Goal: Entertainment & Leisure: Consume media (video, audio)

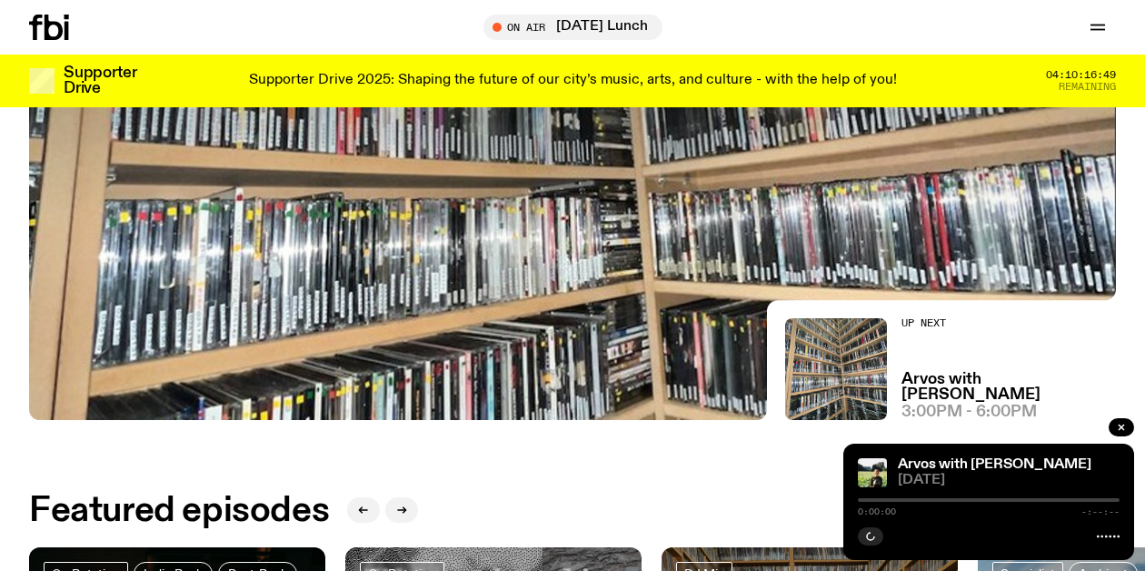
scroll to position [350, 0]
click at [51, 17] on icon at bounding box center [49, 27] width 40 height 25
click at [1103, 21] on icon "button" at bounding box center [1098, 27] width 22 height 22
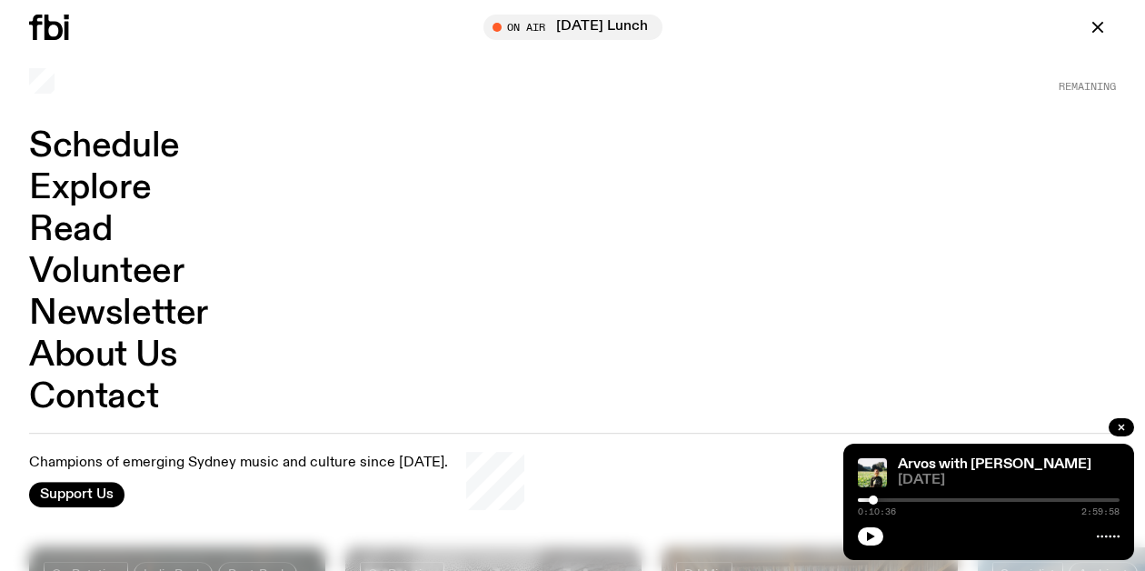
click at [143, 144] on link "Schedule" at bounding box center [104, 146] width 151 height 35
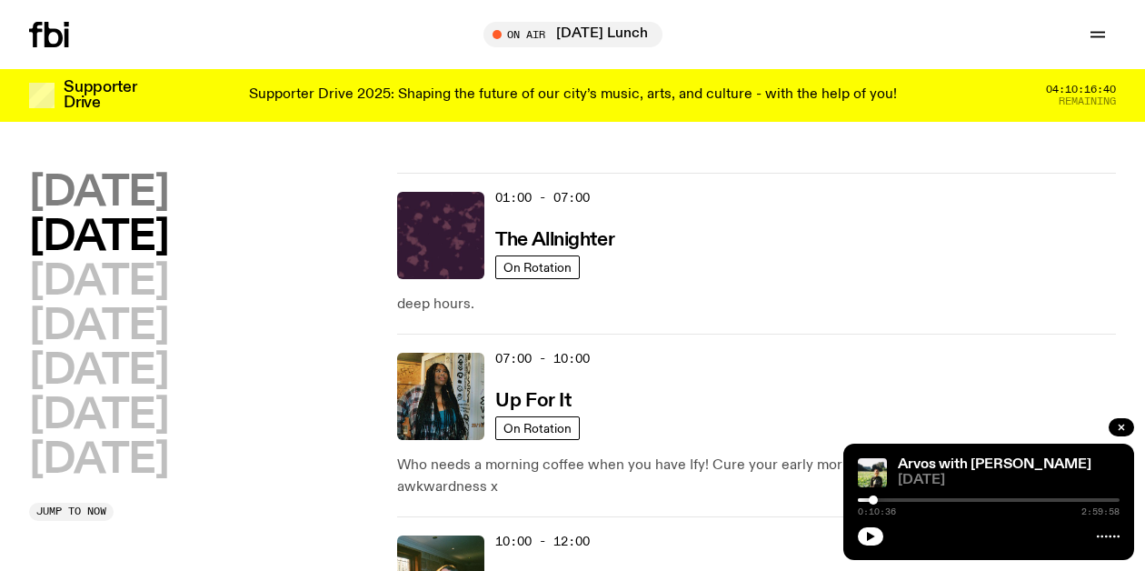
click at [168, 195] on h2 "[DATE]" at bounding box center [98, 193] width 139 height 41
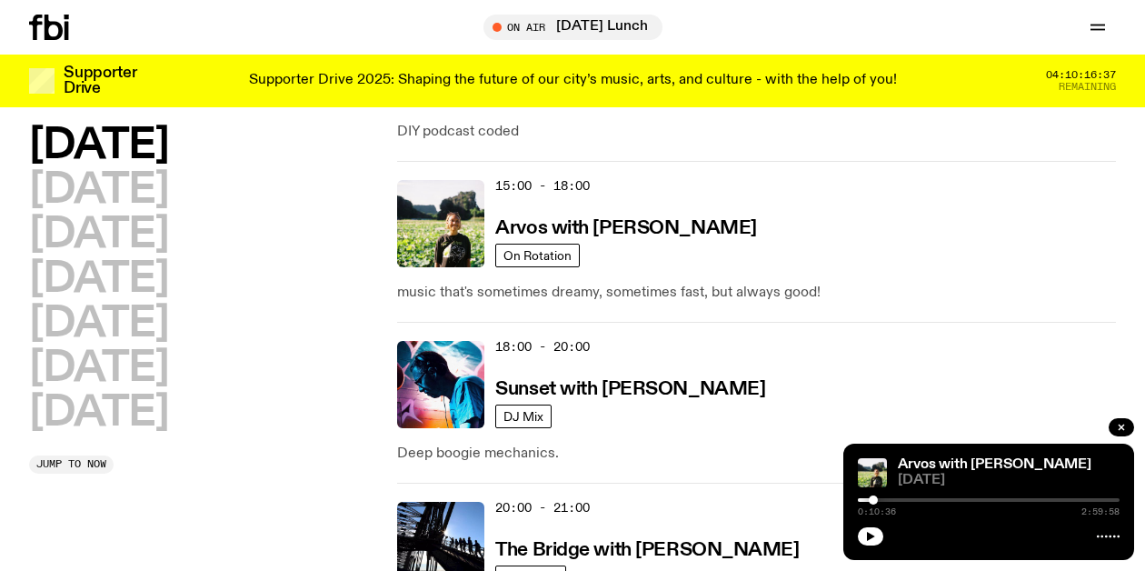
scroll to position [873, 0]
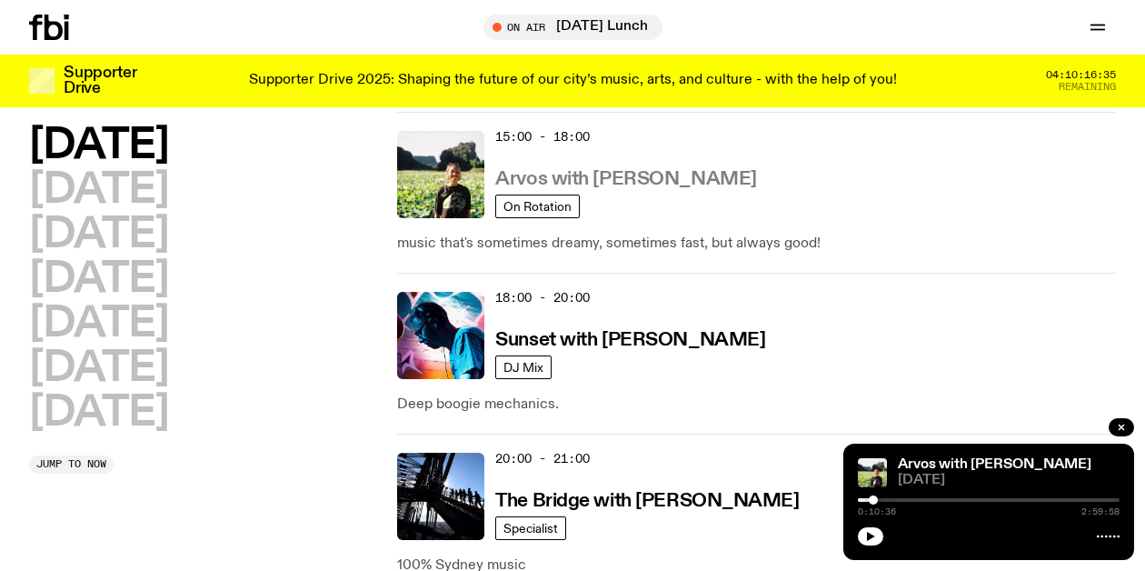
click at [606, 173] on h3 "Arvos with [PERSON_NAME]" at bounding box center [625, 179] width 261 height 19
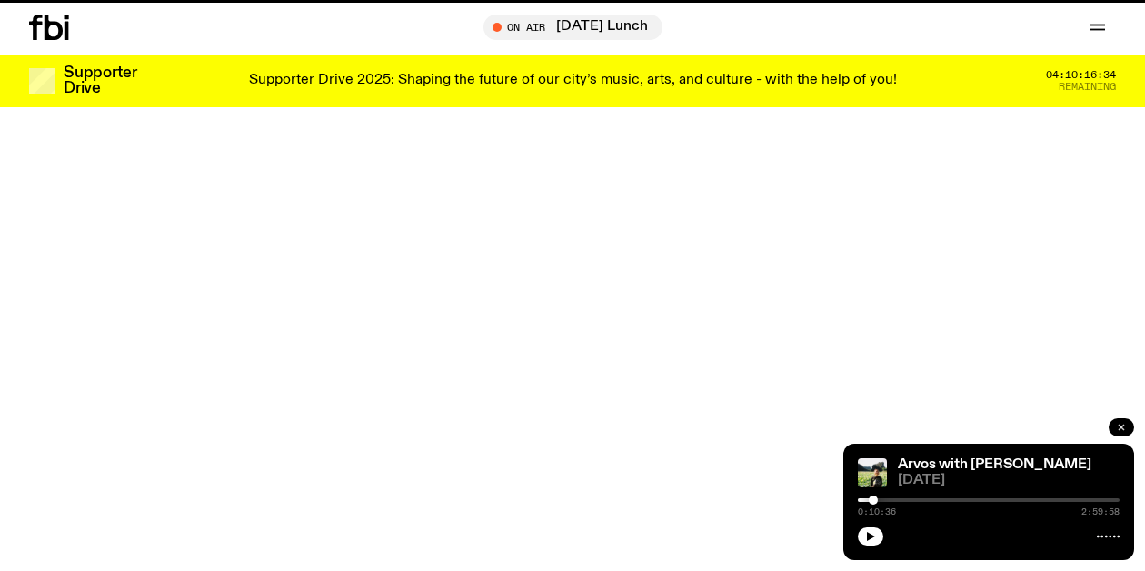
click at [1118, 424] on icon "button" at bounding box center [1121, 427] width 11 height 11
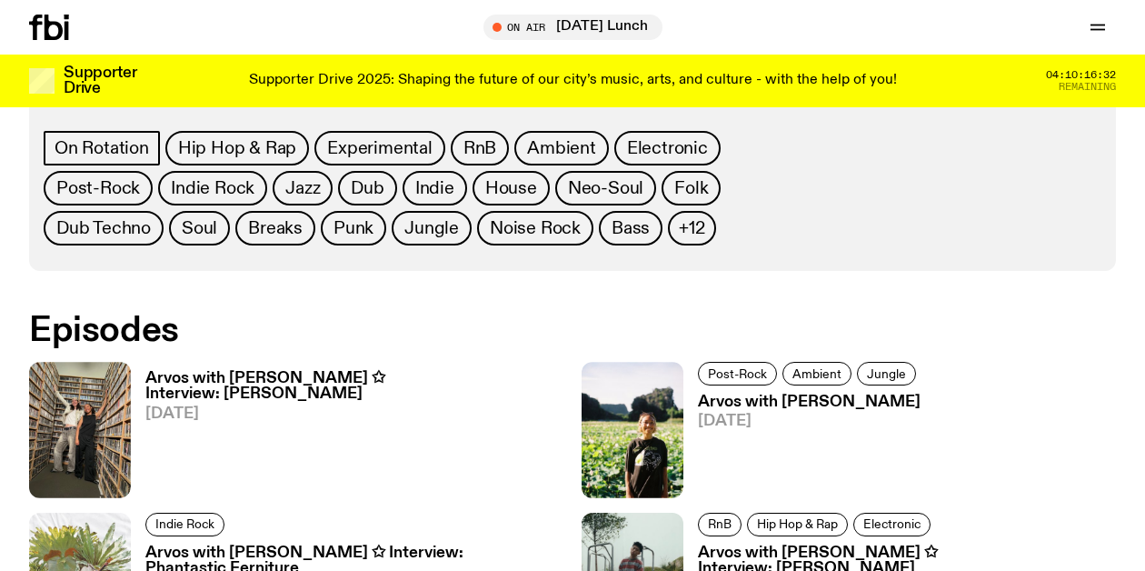
scroll to position [1138, 0]
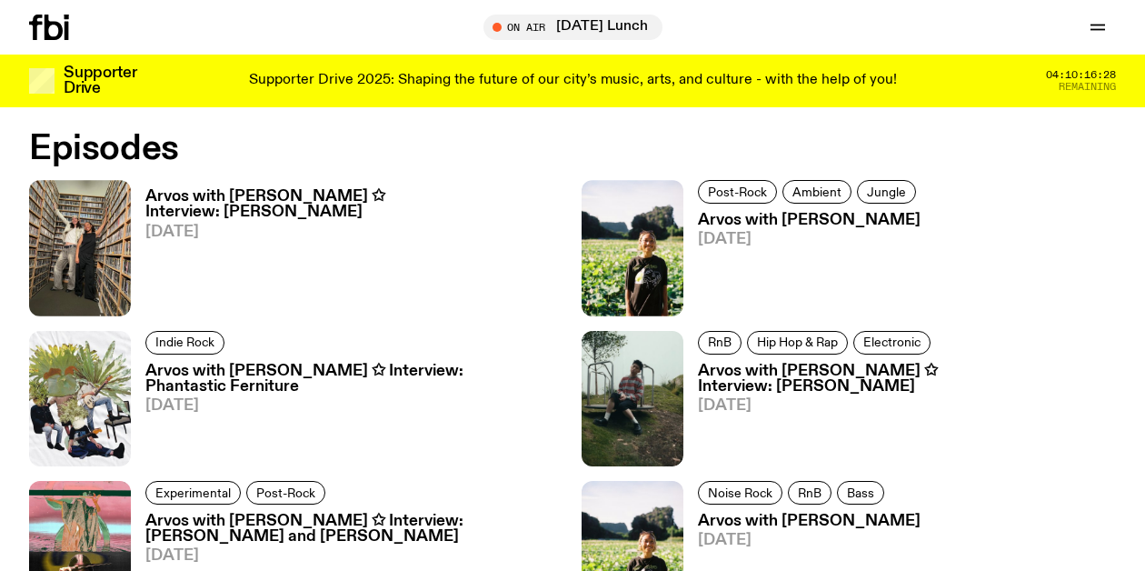
click at [770, 216] on h3 "Arvos with [PERSON_NAME]" at bounding box center [810, 220] width 224 height 15
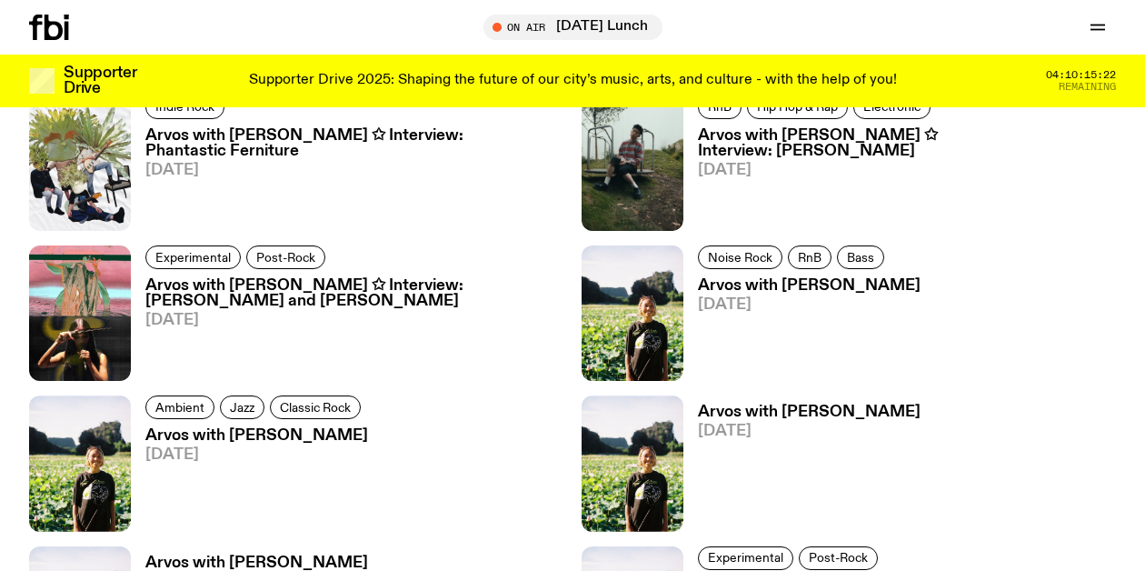
scroll to position [1379, 0]
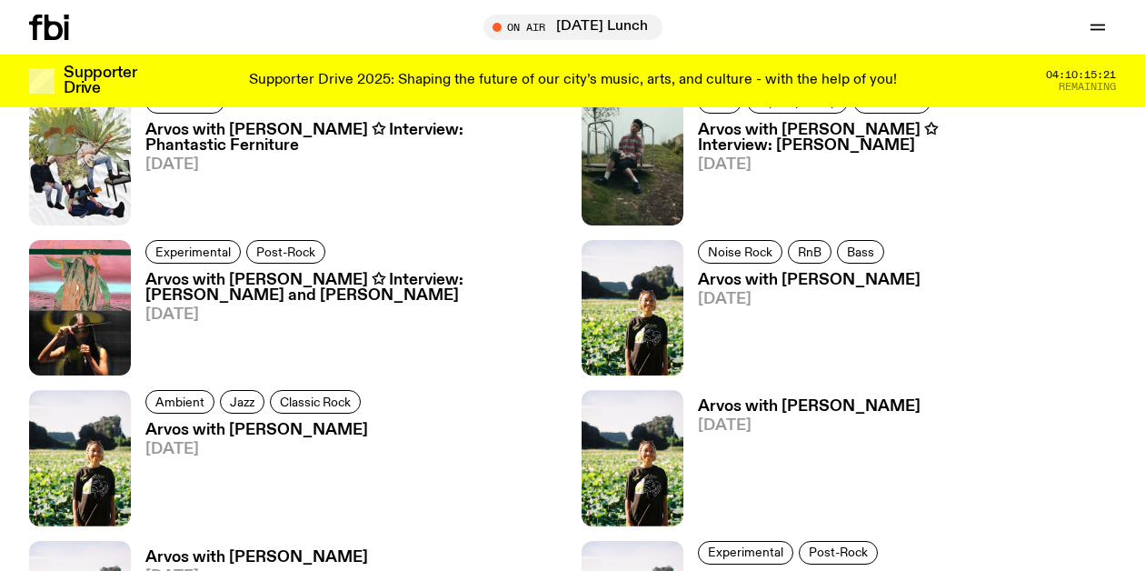
click at [281, 435] on h3 "Arvos with [PERSON_NAME]" at bounding box center [256, 430] width 223 height 15
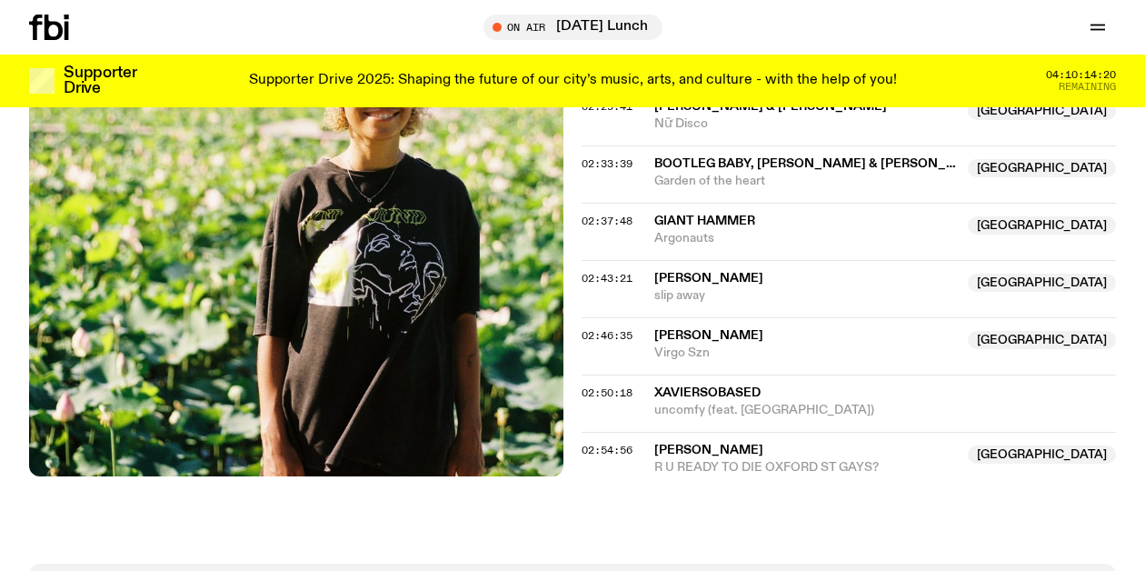
scroll to position [2721, 0]
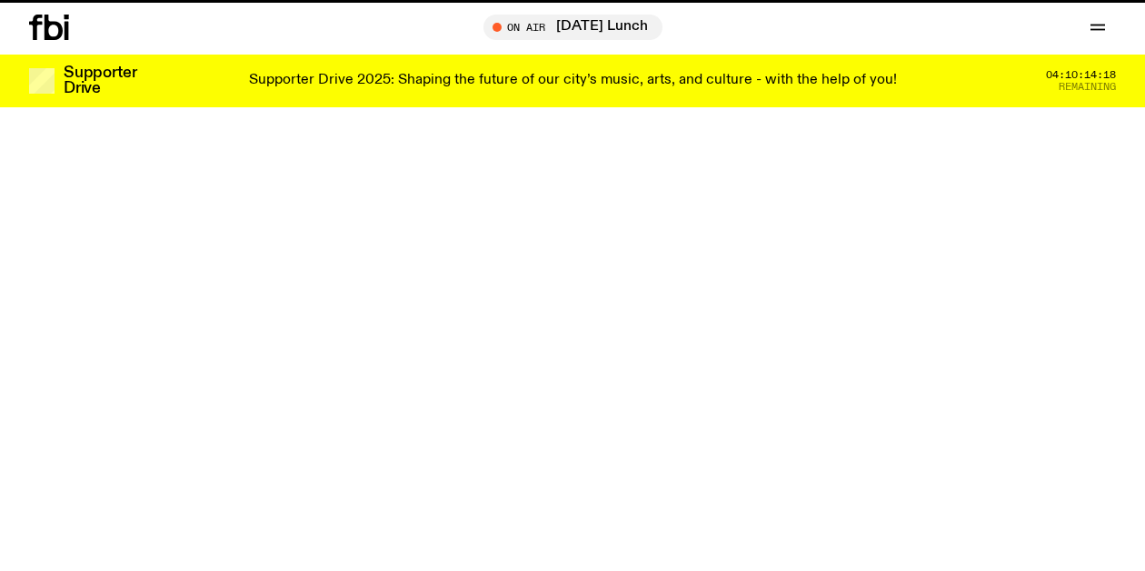
scroll to position [1379, 0]
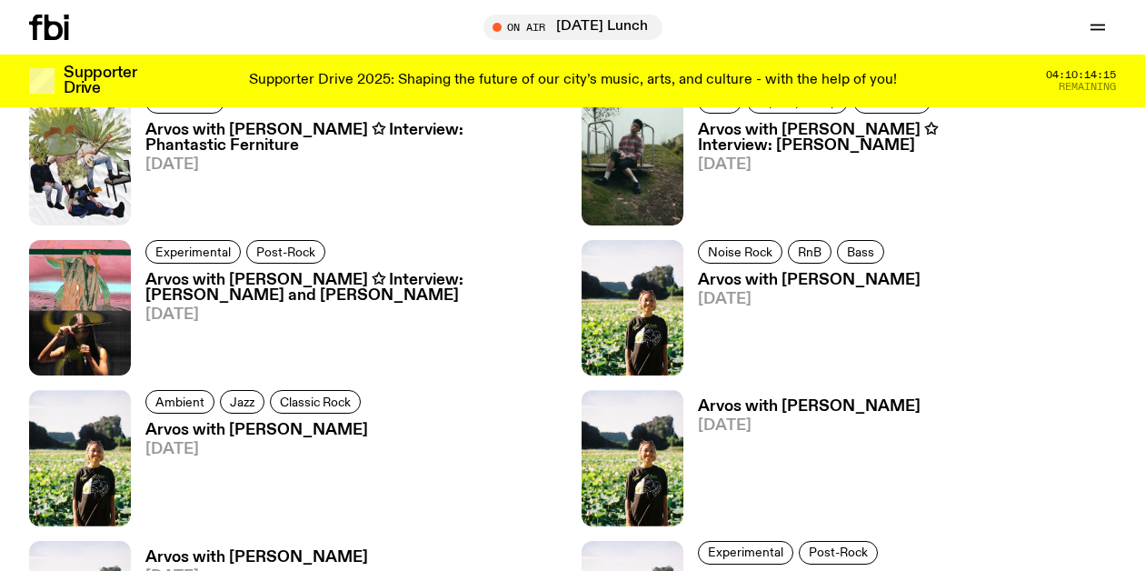
click at [337, 287] on h3 "Arvos with [PERSON_NAME] ✩ Interview: [PERSON_NAME] and [PERSON_NAME]" at bounding box center [354, 288] width 418 height 31
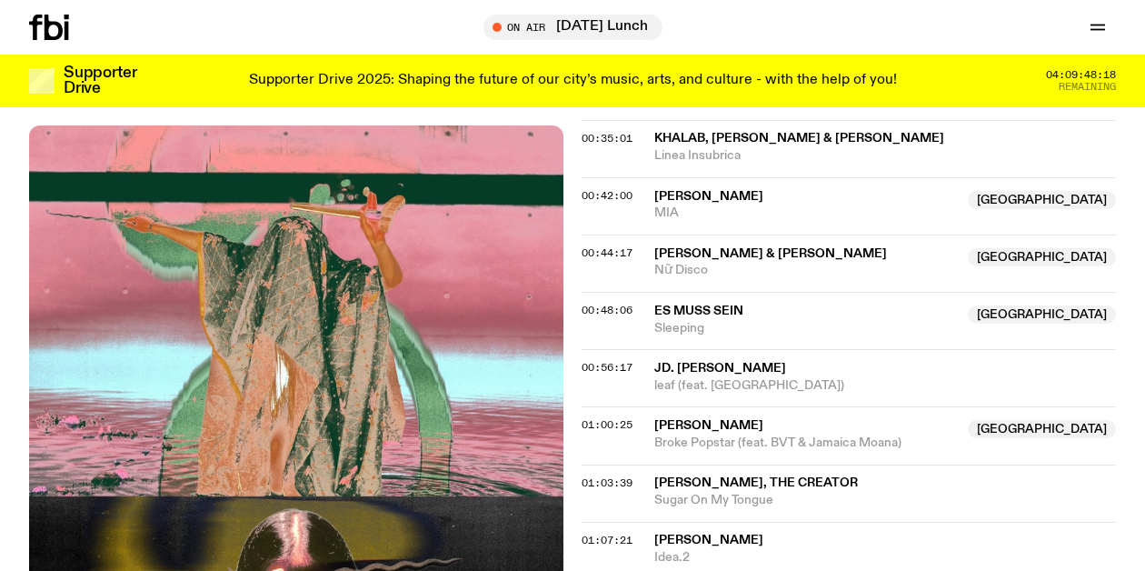
scroll to position [1151, 0]
